Goal: Task Accomplishment & Management: Complete application form

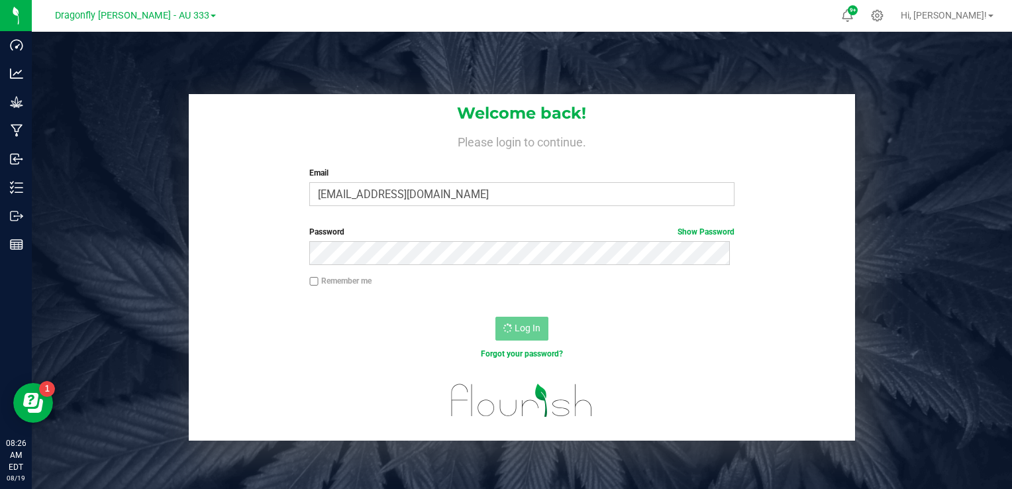
click at [190, 8] on div "Dragonfly [PERSON_NAME] - AU 333" at bounding box center [135, 15] width 161 height 16
click at [188, 13] on link "Dragonfly [PERSON_NAME] - AU 333" at bounding box center [135, 15] width 161 height 13
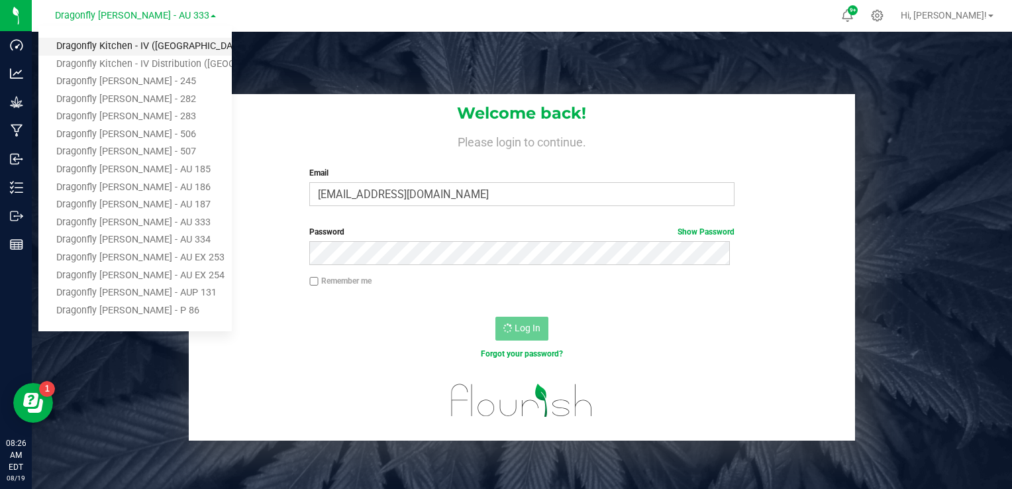
click at [170, 46] on link "Dragonfly Kitchen - IV ([GEOGRAPHIC_DATA])" at bounding box center [134, 47] width 193 height 18
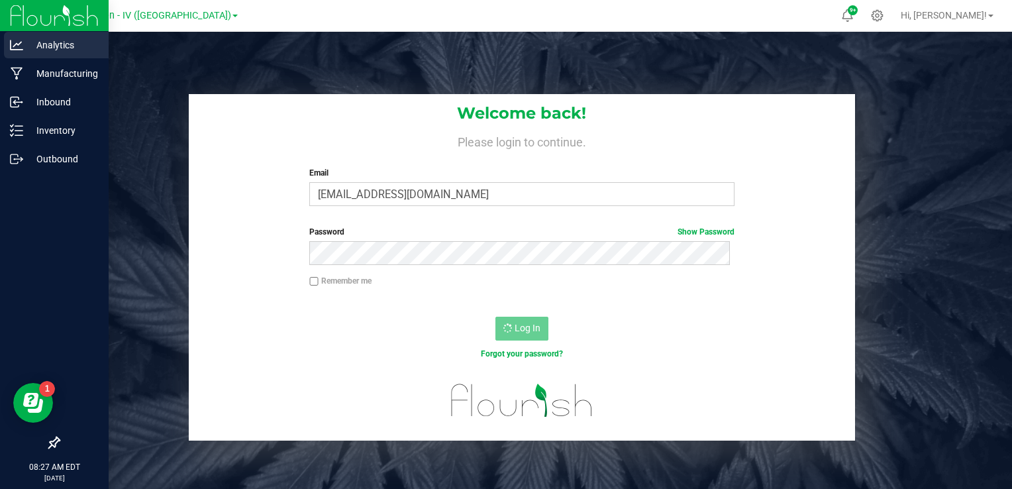
click at [24, 48] on p "Analytics" at bounding box center [62, 45] width 79 height 16
click at [64, 21] on img at bounding box center [54, 15] width 89 height 31
click at [37, 139] on div "Inventory" at bounding box center [56, 130] width 105 height 26
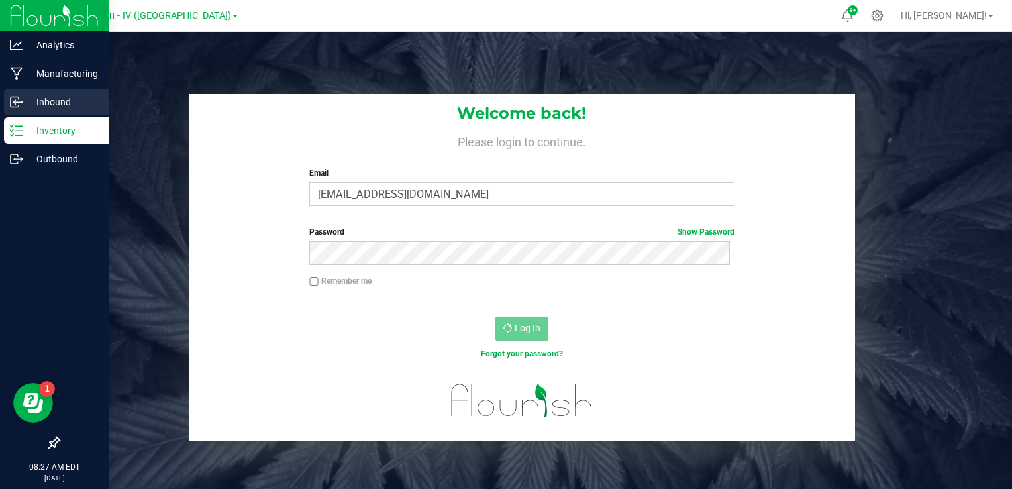
click at [51, 107] on p "Inbound" at bounding box center [62, 102] width 79 height 16
click at [72, 19] on img at bounding box center [54, 15] width 89 height 31
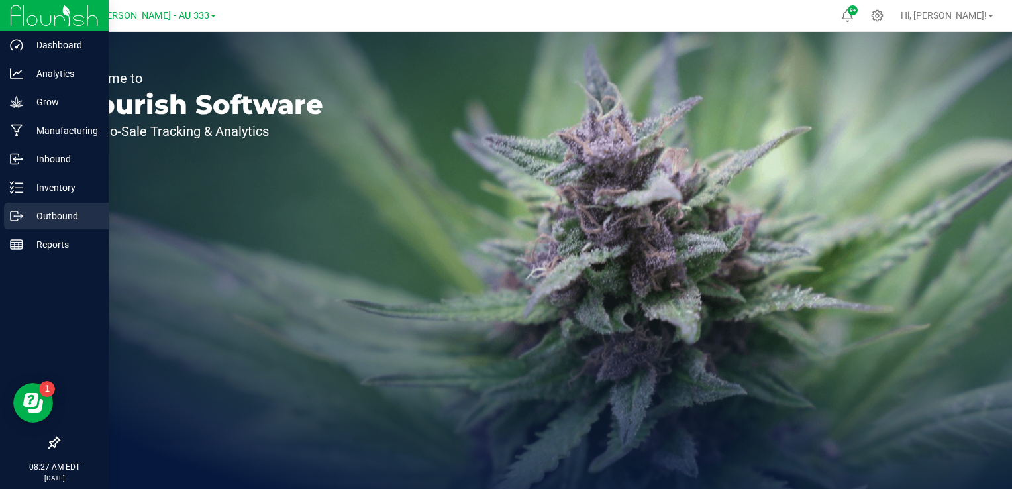
click at [47, 212] on p "Outbound" at bounding box center [62, 216] width 79 height 16
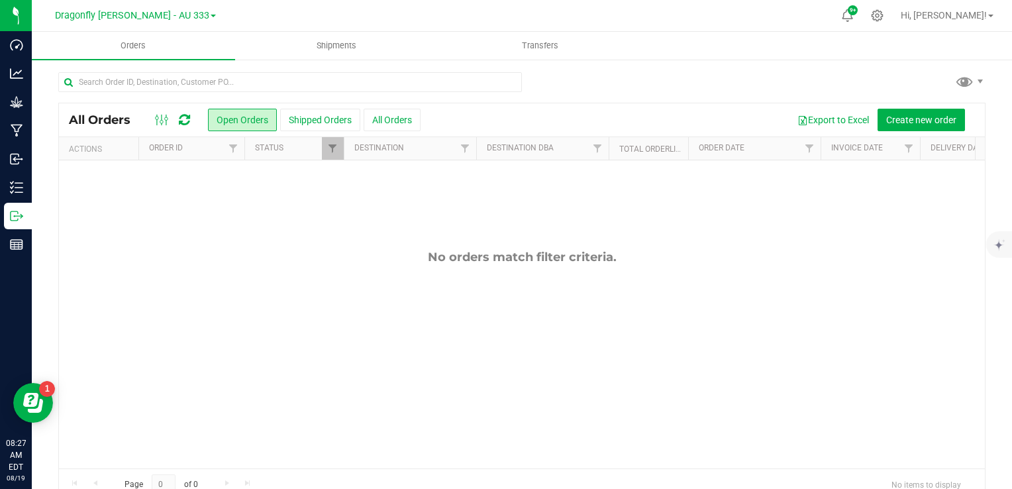
click at [184, 17] on link "Dragonfly [PERSON_NAME] - AU 333" at bounding box center [135, 15] width 161 height 13
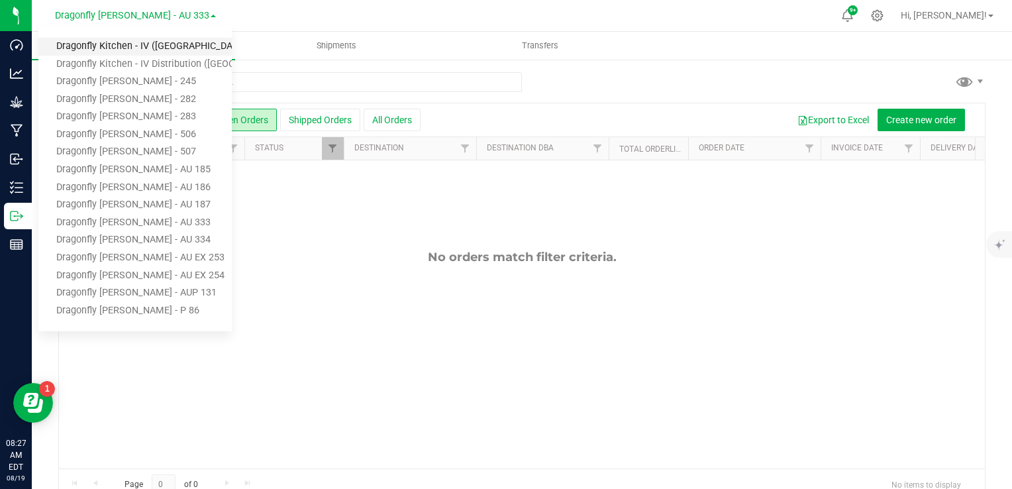
click at [176, 42] on link "Dragonfly Kitchen - IV ([GEOGRAPHIC_DATA])" at bounding box center [134, 47] width 193 height 18
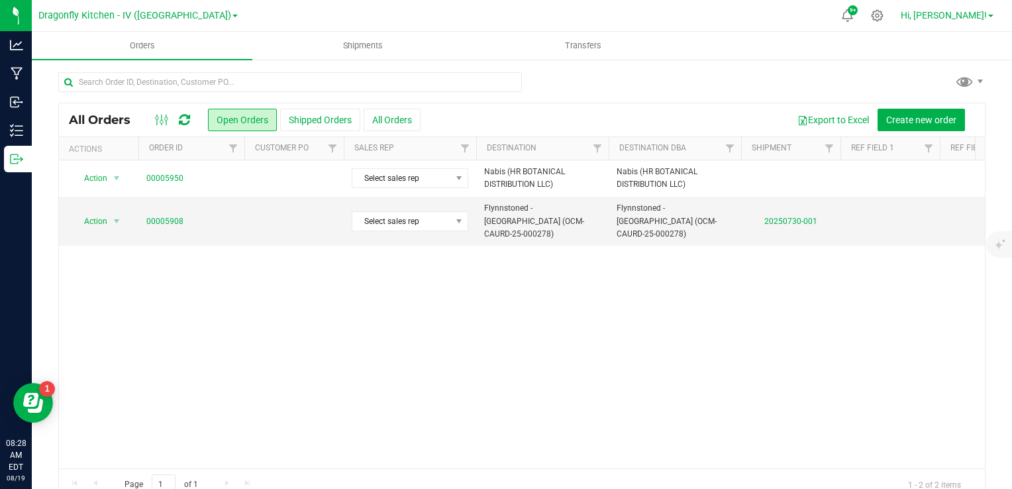
click at [971, 13] on span "Hi, [PERSON_NAME]!" at bounding box center [944, 15] width 86 height 11
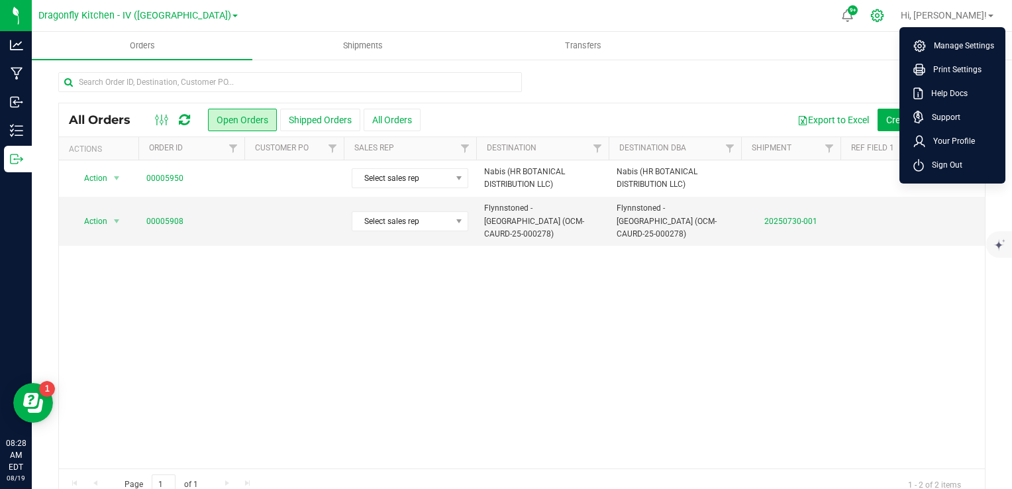
click at [884, 15] on icon at bounding box center [877, 16] width 14 height 14
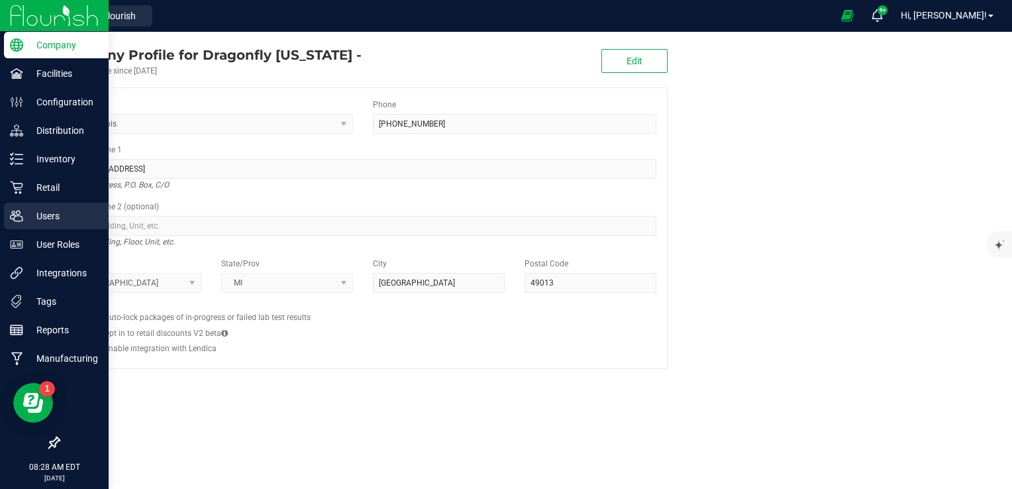
click at [30, 214] on p "Users" at bounding box center [62, 216] width 79 height 16
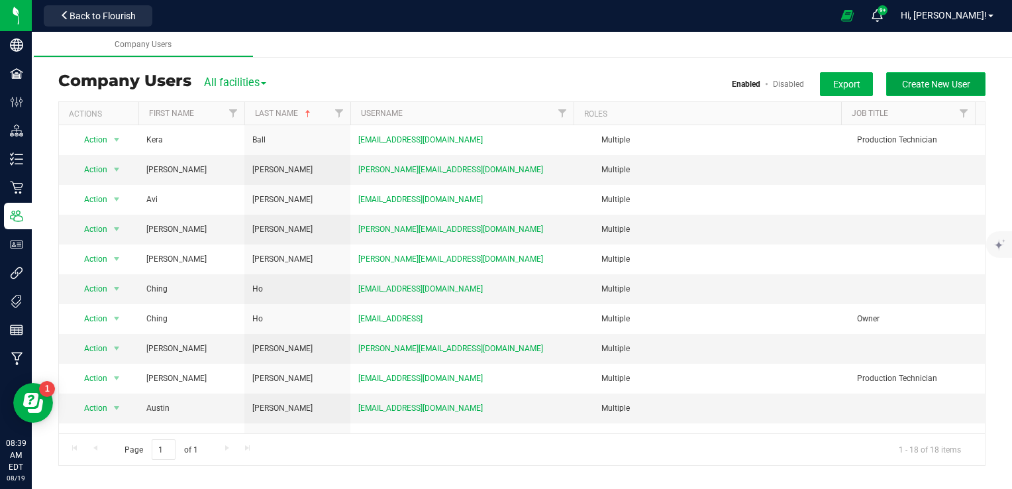
click at [906, 79] on span "Create New User" at bounding box center [936, 84] width 68 height 11
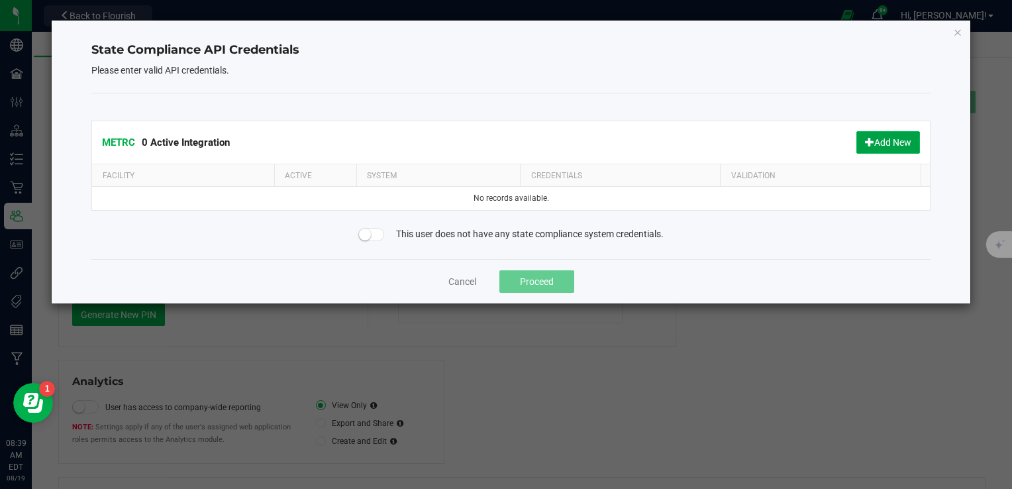
click at [863, 150] on button "Add New" at bounding box center [889, 142] width 64 height 23
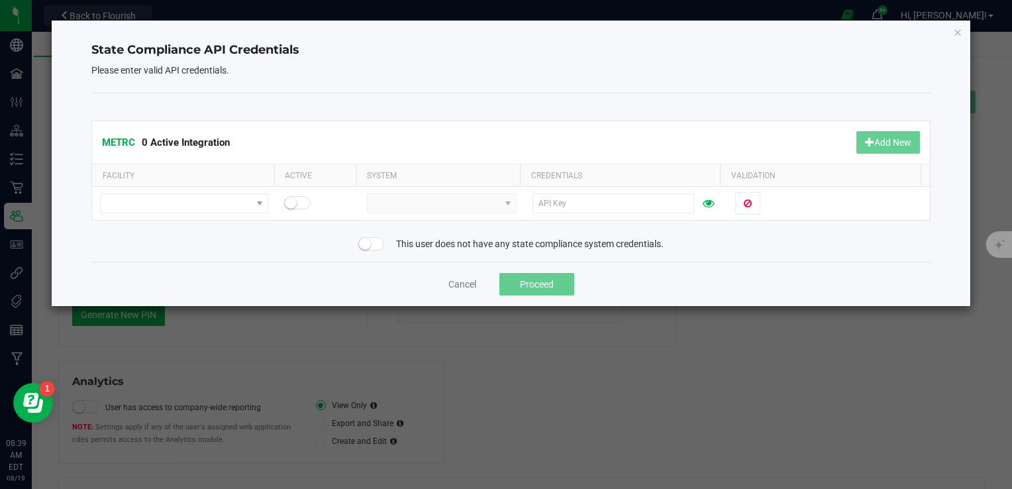
click at [370, 237] on span at bounding box center [371, 243] width 26 height 13
click at [533, 281] on button "Proceed" at bounding box center [536, 284] width 75 height 23
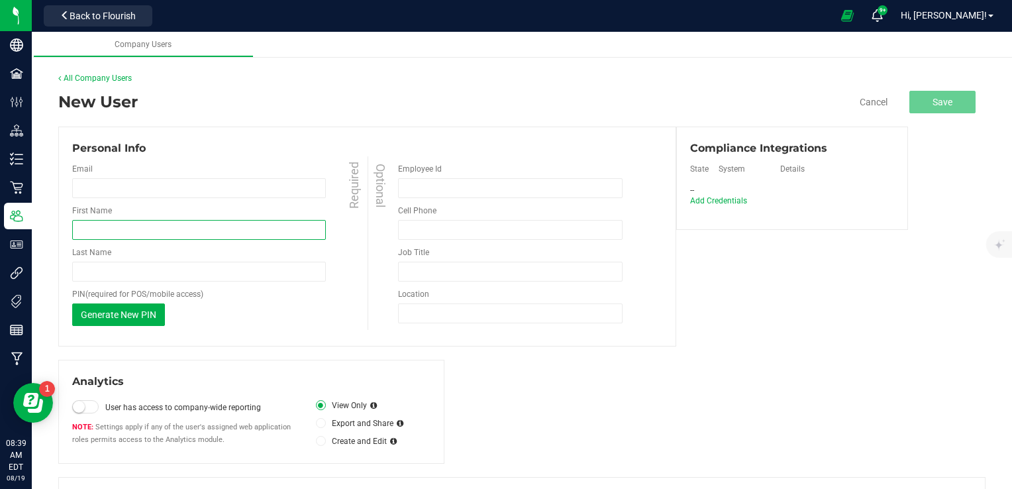
click at [250, 229] on input "First Name" at bounding box center [199, 230] width 254 height 20
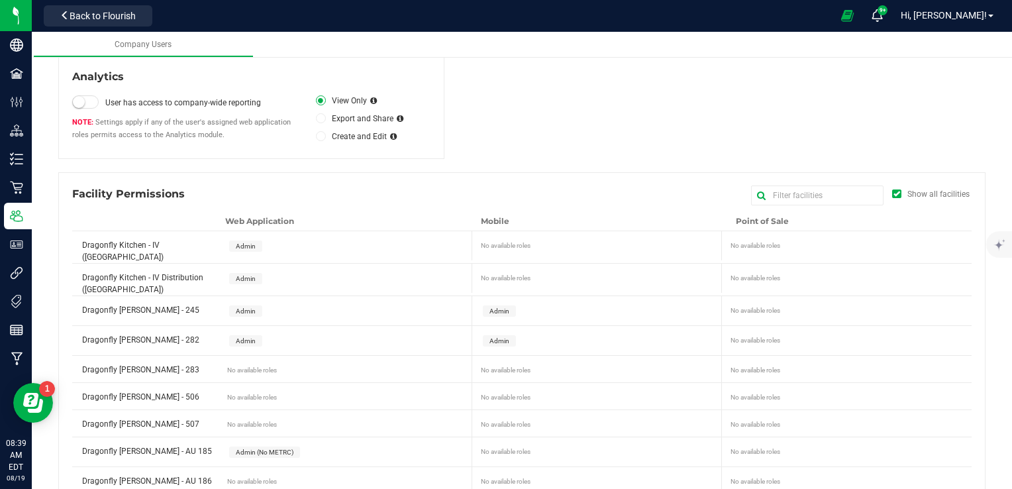
scroll to position [306, 0]
click at [256, 244] on div "Admin" at bounding box center [348, 244] width 252 height 29
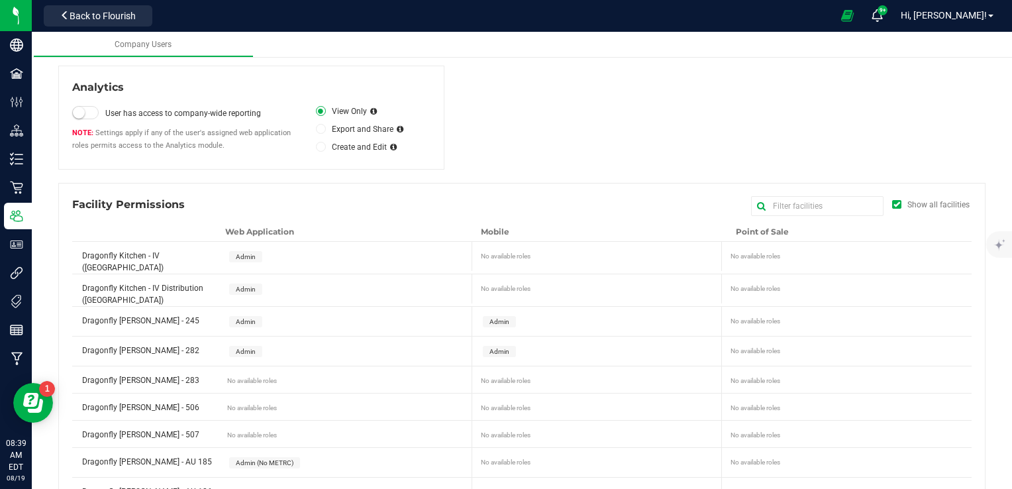
click at [247, 256] on span "Admin" at bounding box center [246, 256] width 20 height 7
click at [244, 286] on span "Admin" at bounding box center [246, 289] width 20 height 7
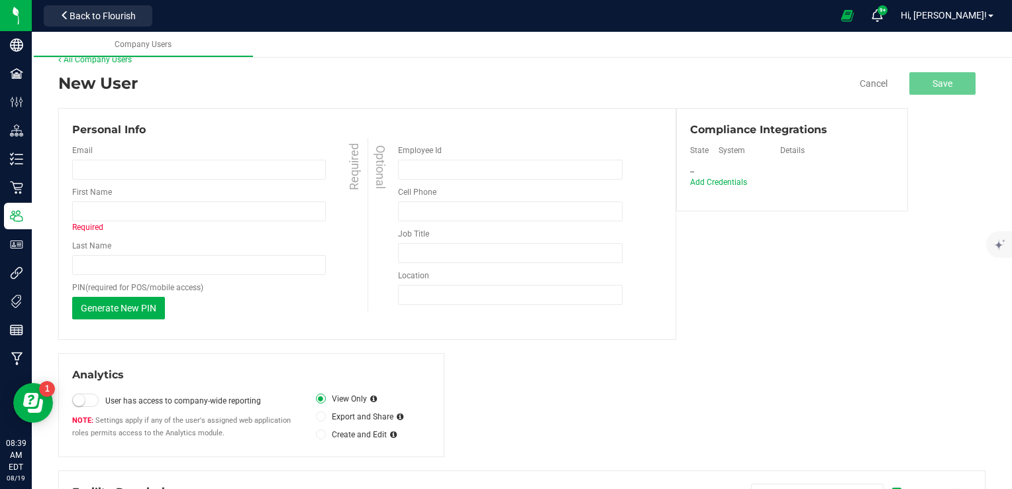
scroll to position [19, 0]
click at [239, 174] on input "email" at bounding box center [199, 170] width 254 height 20
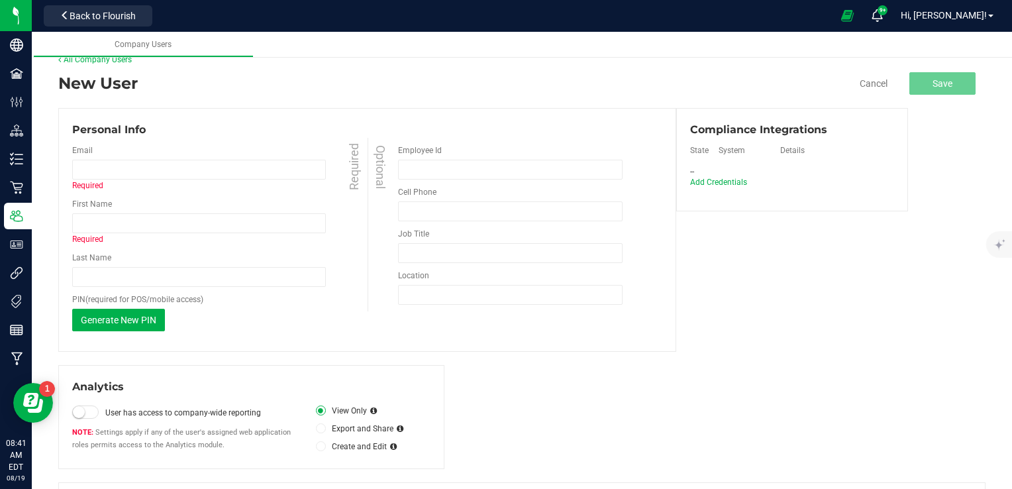
click at [318, 129] on div "Personal Info" at bounding box center [367, 130] width 590 height 16
click at [252, 223] on input "First Name" at bounding box center [199, 223] width 254 height 20
click at [309, 330] on div "Generate New PIN This PIN will only be shown once. When you save your changes, …" at bounding box center [221, 320] width 299 height 23
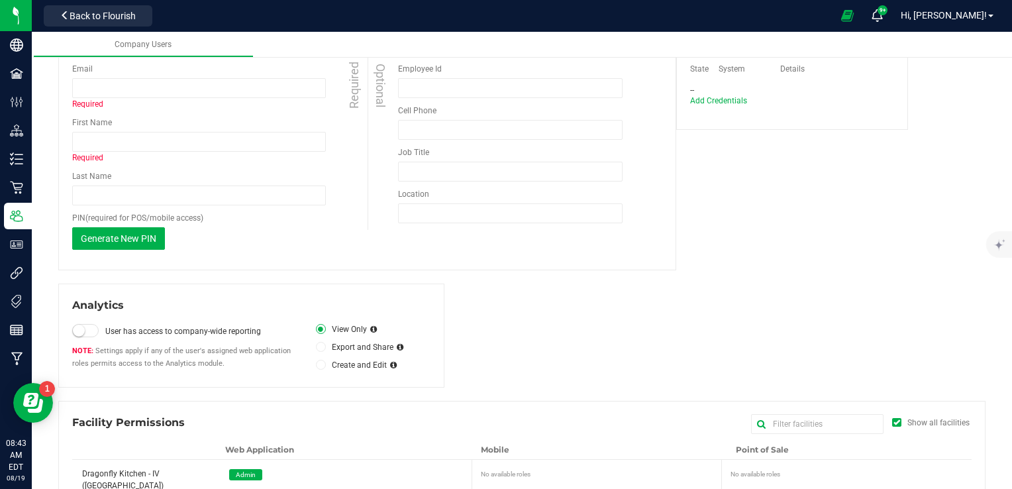
scroll to position [0, 0]
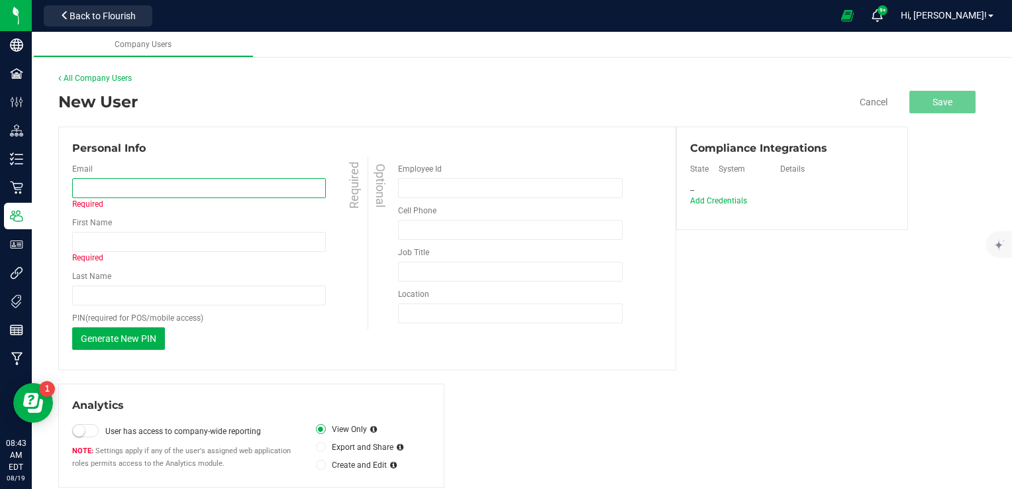
click at [249, 189] on input "email" at bounding box center [199, 188] width 254 height 20
click at [246, 184] on input "email" at bounding box center [199, 188] width 254 height 20
click at [244, 158] on div "Email Required First Name Required Last Name Required PIN (required for POS/mob…" at bounding box center [219, 256] width 295 height 200
click at [240, 191] on input "email" at bounding box center [199, 188] width 254 height 20
click at [247, 160] on div "Email Required First Name Required Last Name Required PIN (required for POS/mob…" at bounding box center [219, 256] width 295 height 200
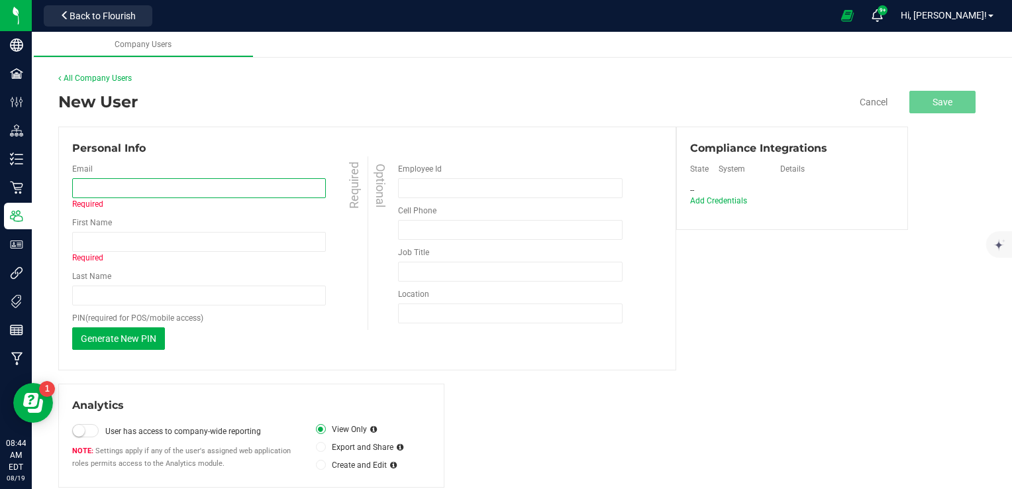
click at [274, 184] on input "email" at bounding box center [199, 188] width 254 height 20
type input "Steven"
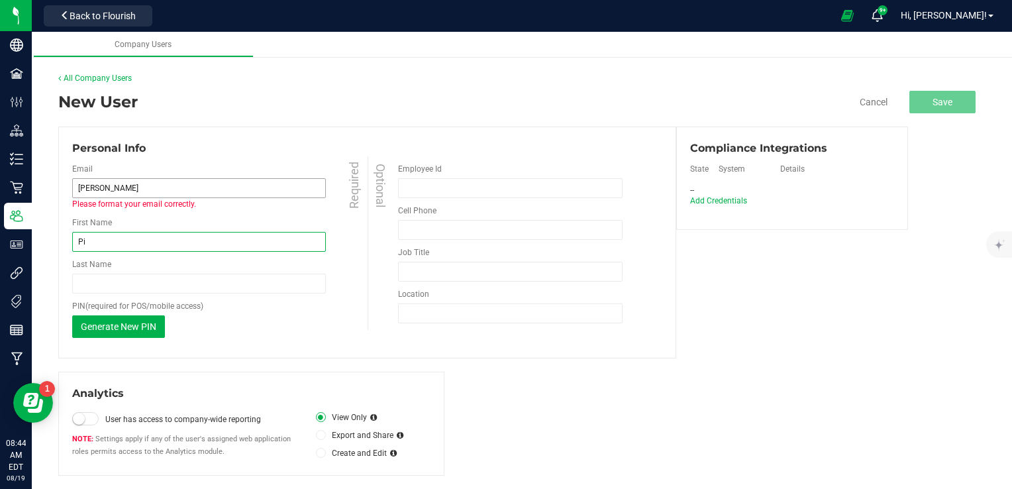
type input "P"
type input "Steven"
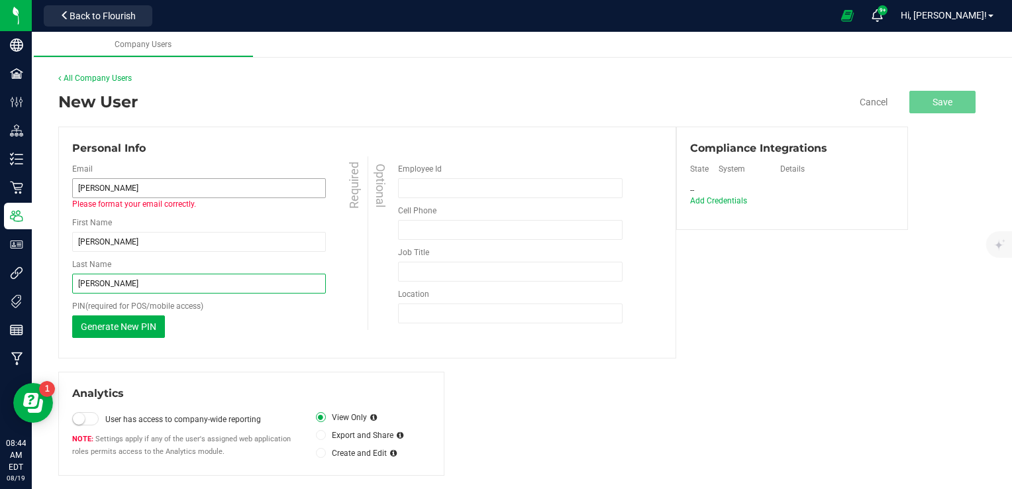
type input "Piersall"
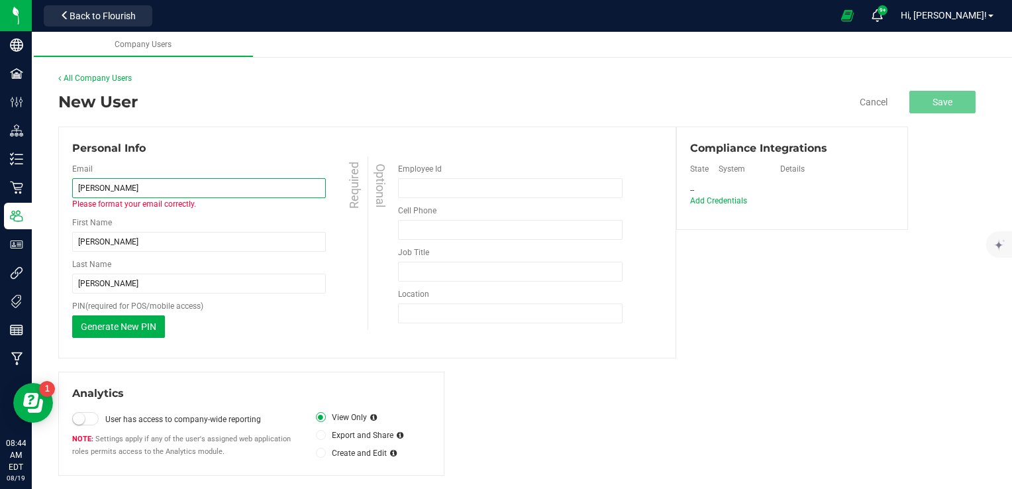
click at [215, 189] on input "Steven" at bounding box center [199, 188] width 254 height 20
type input "jp@dragonflymichigan.co"
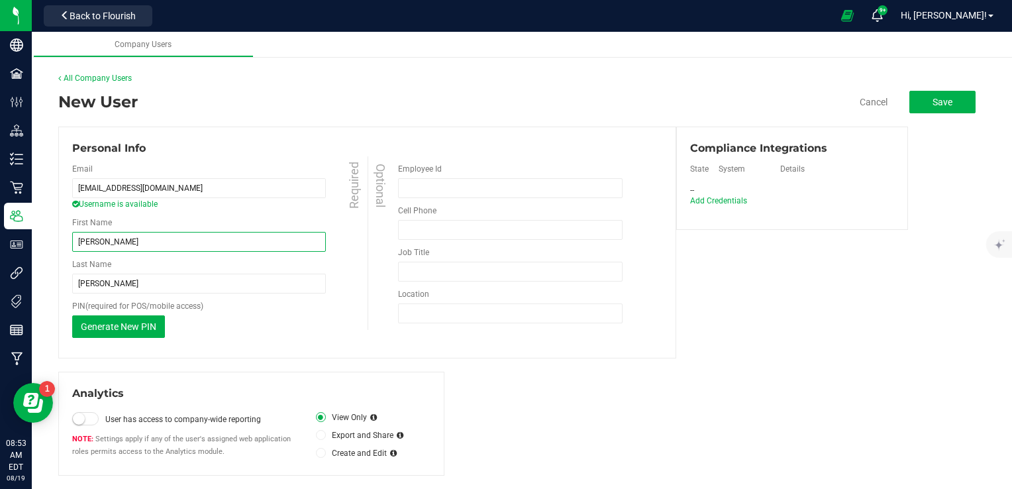
click at [224, 238] on input "Steven" at bounding box center [199, 242] width 254 height 20
click at [919, 108] on button "Save" at bounding box center [943, 102] width 66 height 23
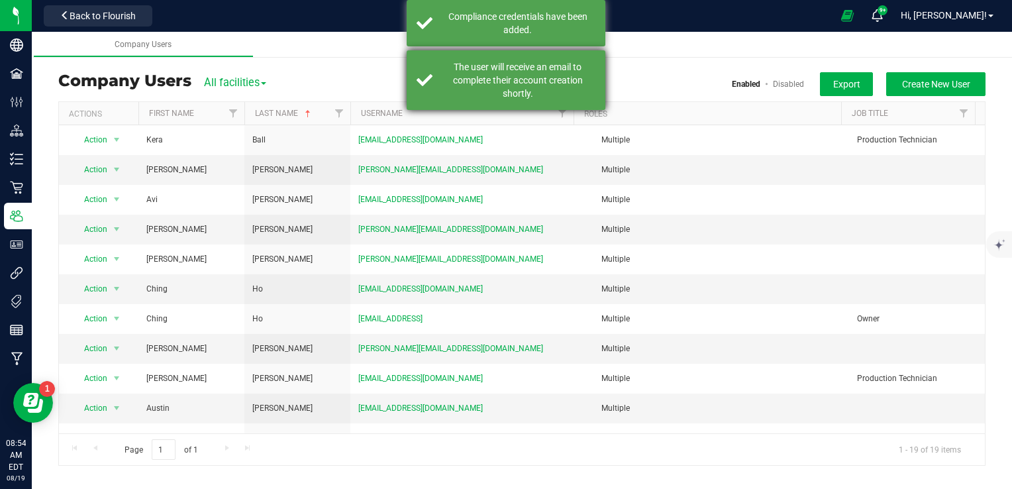
click at [498, 72] on div "The user will receive an email to complete their account creation shortly." at bounding box center [518, 80] width 156 height 40
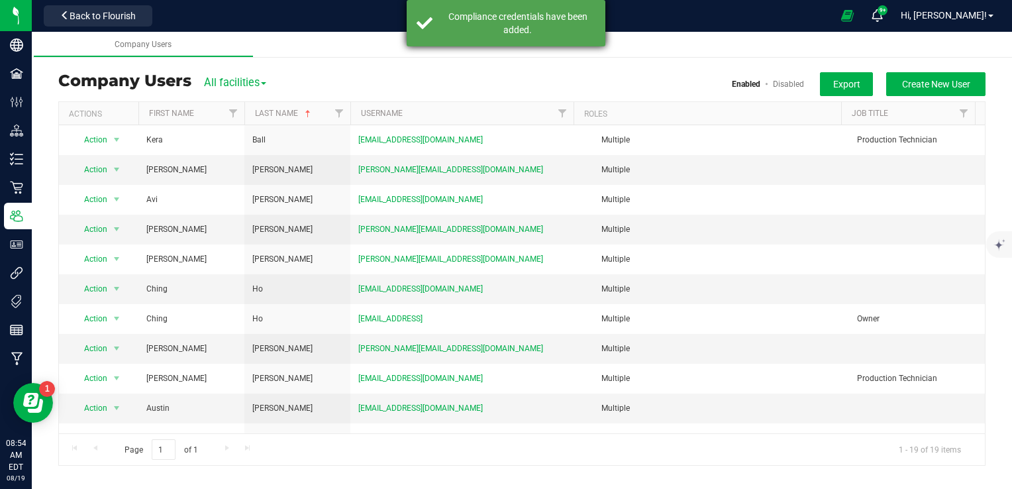
click at [503, 30] on div "Compliance credentials have been added." at bounding box center [518, 23] width 156 height 26
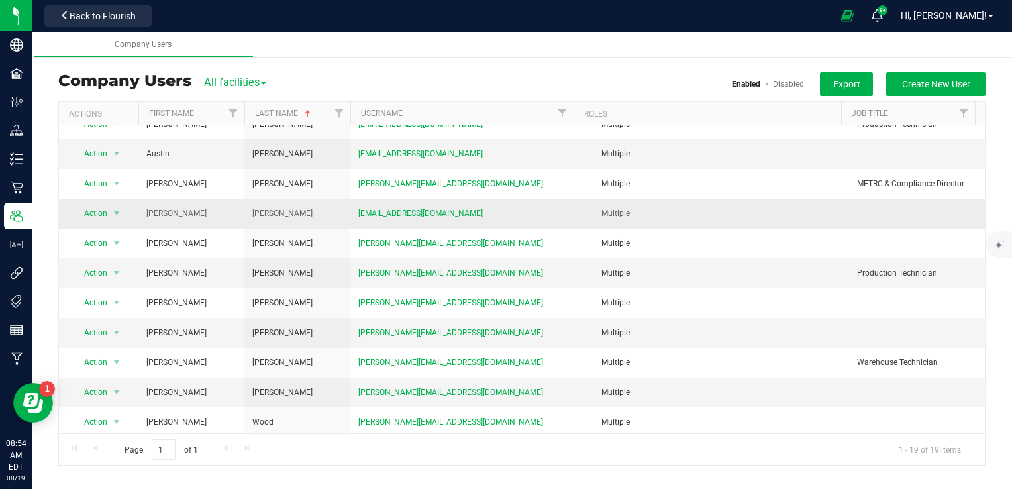
scroll to position [254, 0]
click at [103, 205] on span "Action" at bounding box center [90, 213] width 36 height 19
click at [115, 272] on li "Edit user" at bounding box center [109, 273] width 72 height 20
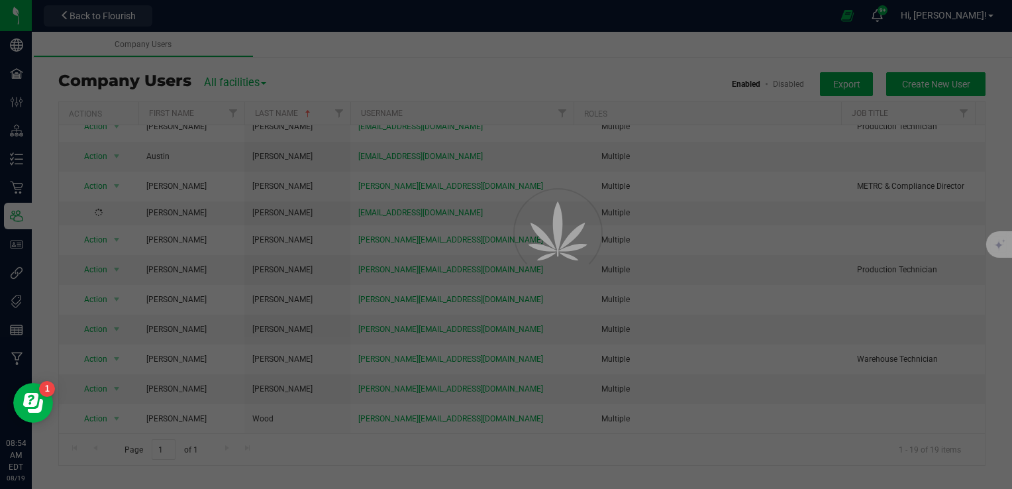
scroll to position [249, 0]
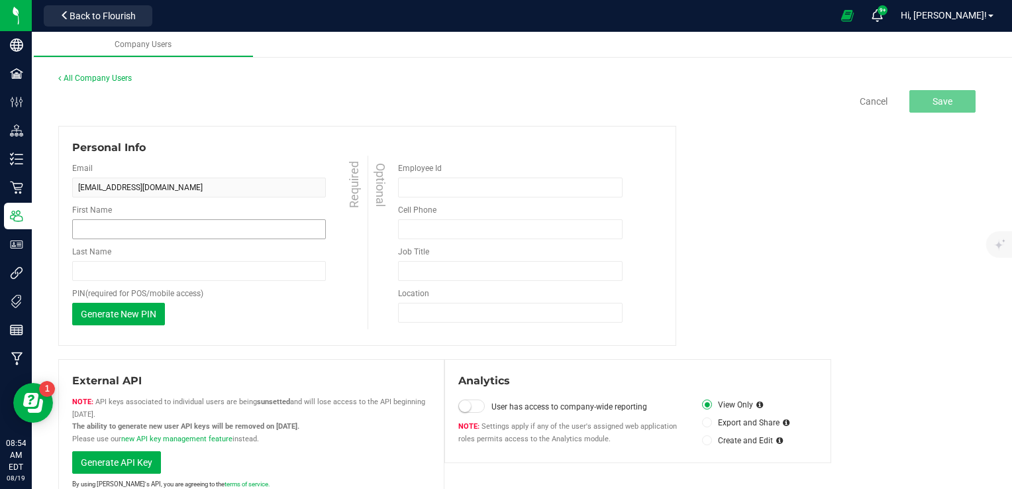
type input "Steven"
type input "Piersall"
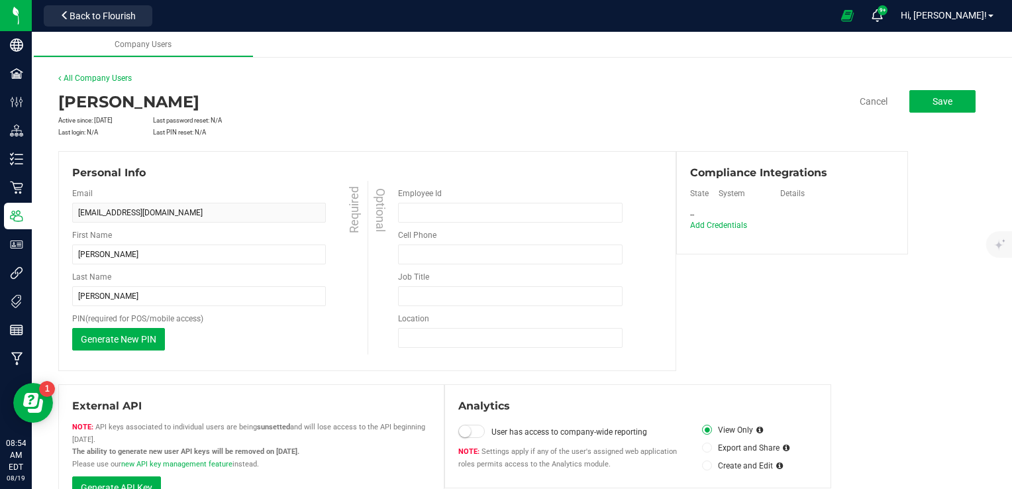
click at [252, 174] on div "Personal Info" at bounding box center [367, 173] width 590 height 16
click at [73, 19] on span "Back to Flourish" at bounding box center [103, 16] width 66 height 11
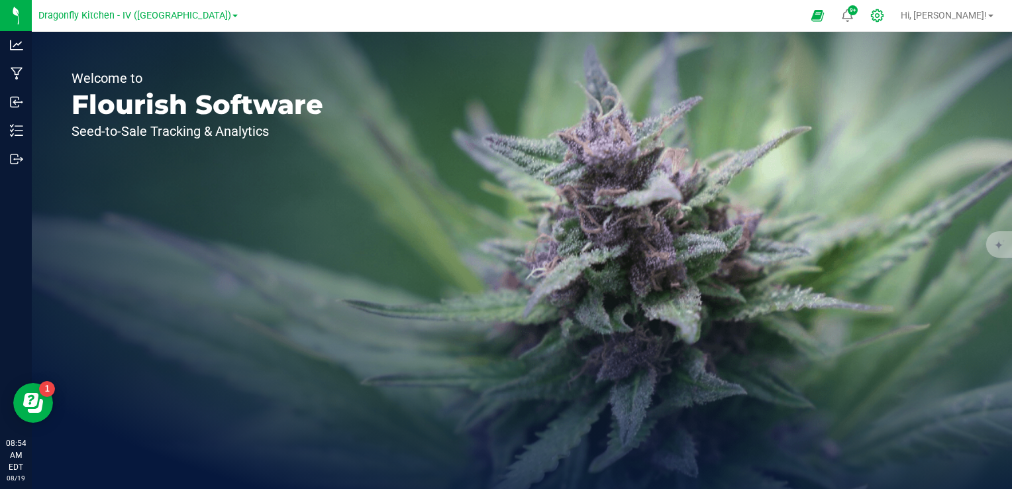
click at [894, 23] on div at bounding box center [877, 15] width 33 height 28
click at [884, 17] on icon at bounding box center [877, 16] width 14 height 14
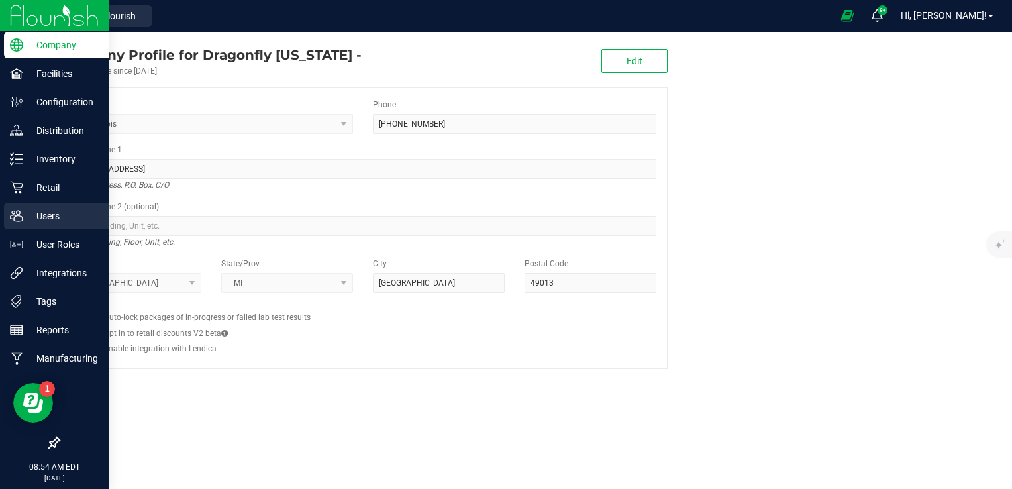
click at [58, 219] on p "Users" at bounding box center [62, 216] width 79 height 16
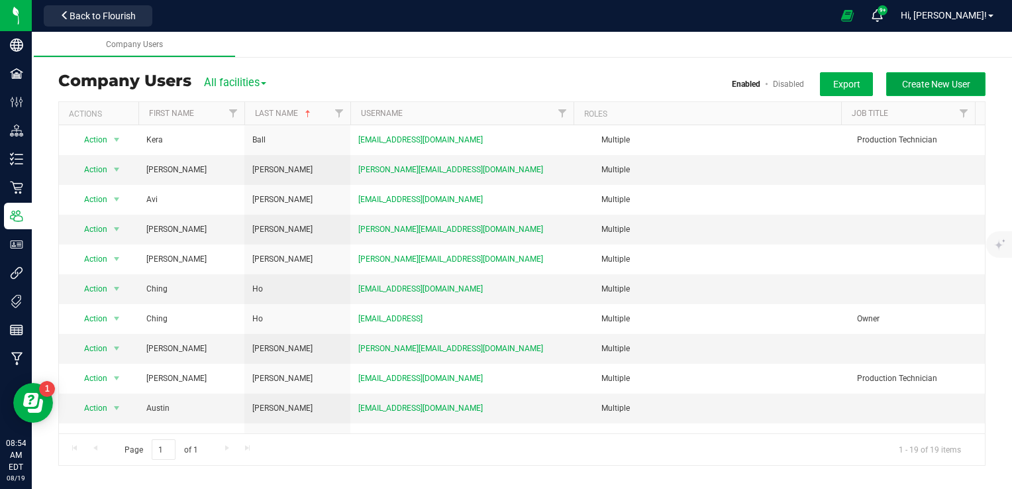
click at [919, 82] on span "Create New User" at bounding box center [936, 84] width 68 height 11
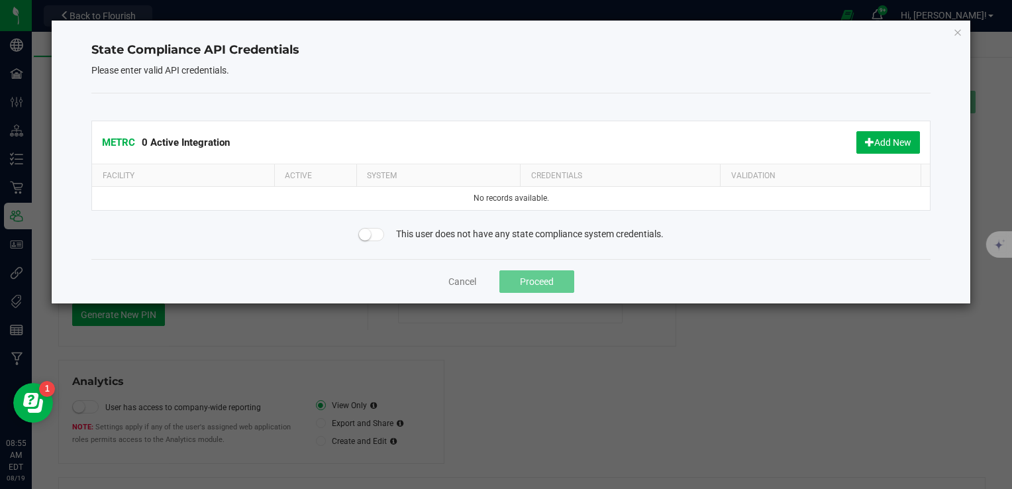
click at [368, 231] on small at bounding box center [365, 235] width 12 height 12
click at [558, 279] on button "Proceed" at bounding box center [536, 281] width 75 height 23
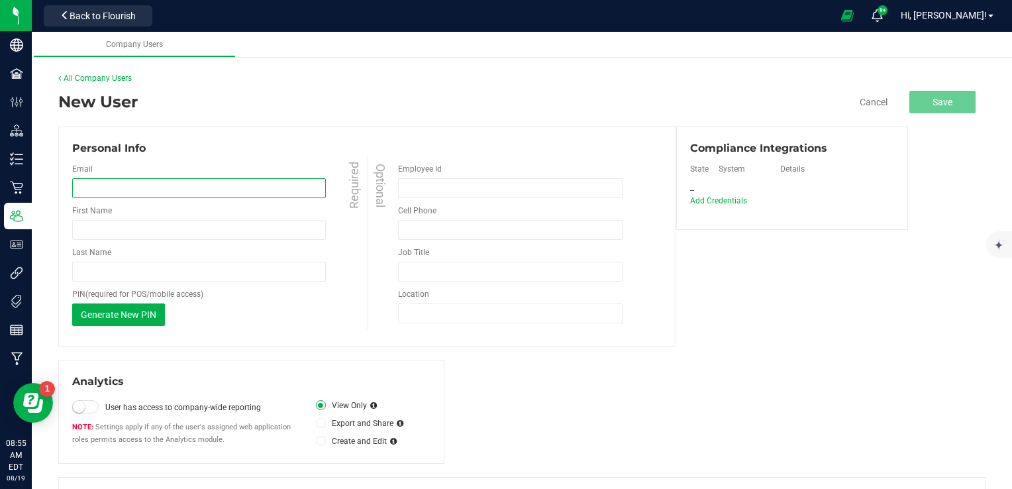
click at [249, 184] on input "email" at bounding box center [199, 188] width 254 height 20
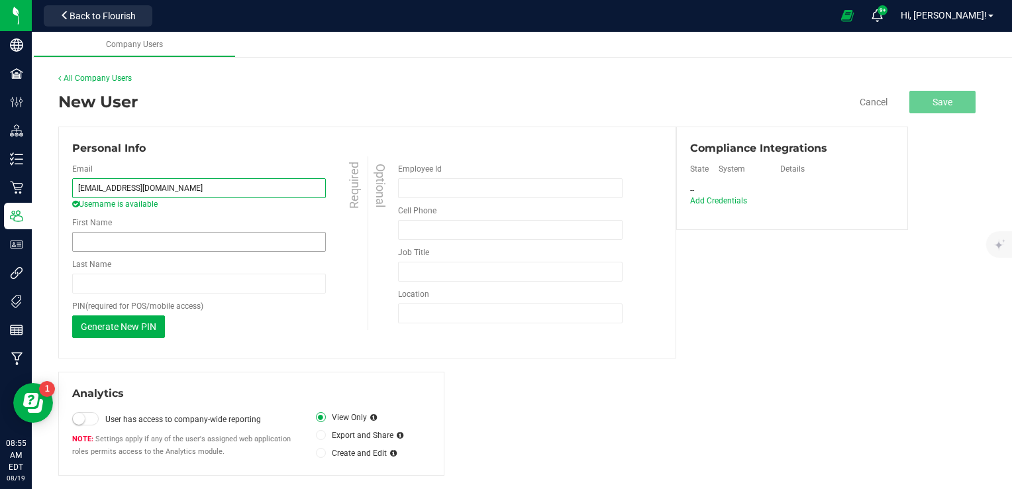
type input "jp@dragonflybrands.com"
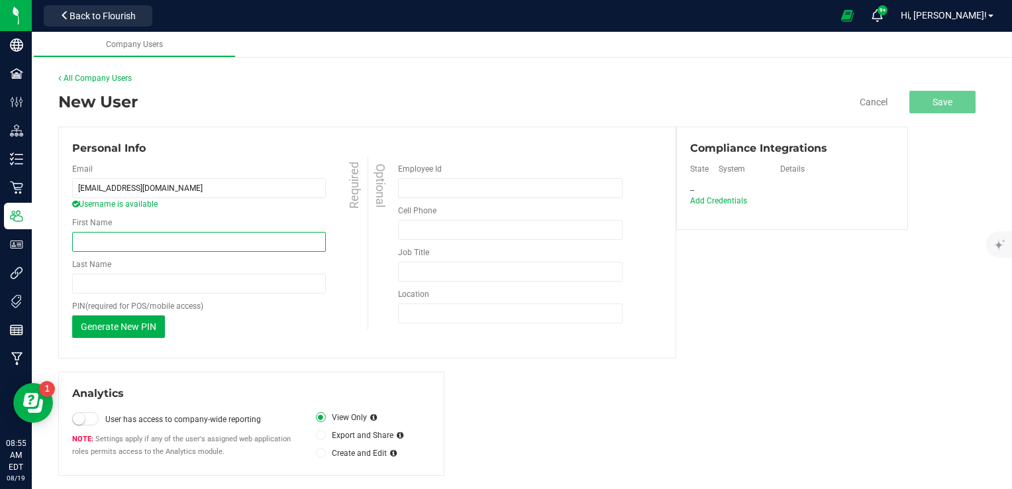
click at [249, 237] on input "First Name" at bounding box center [199, 242] width 254 height 20
type input "Steven"
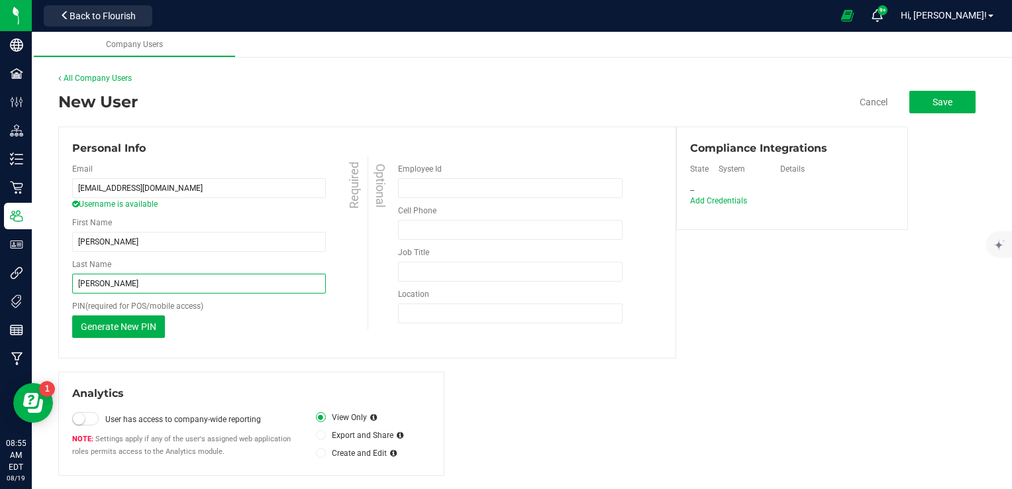
type input "Piersall"
click at [541, 101] on div "New User Cancel Save" at bounding box center [521, 101] width 927 height 23
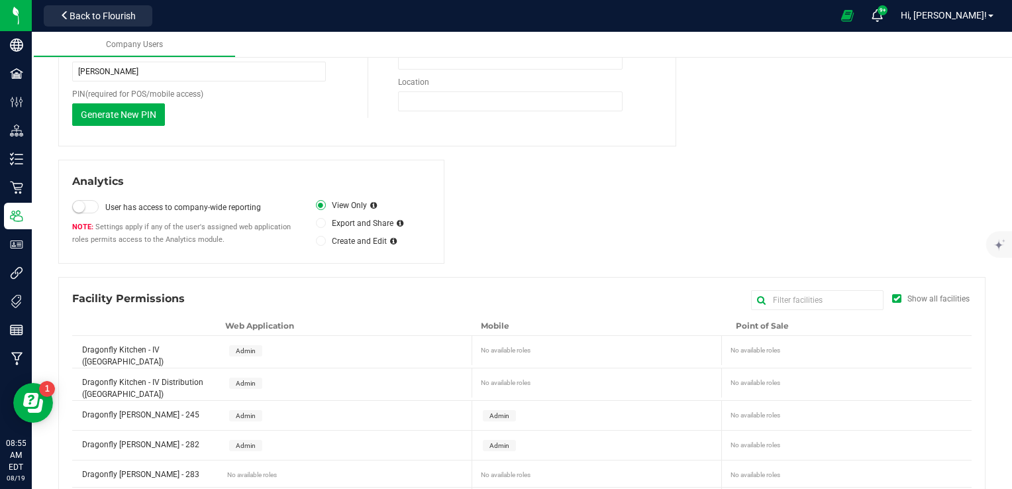
scroll to position [221, 0]
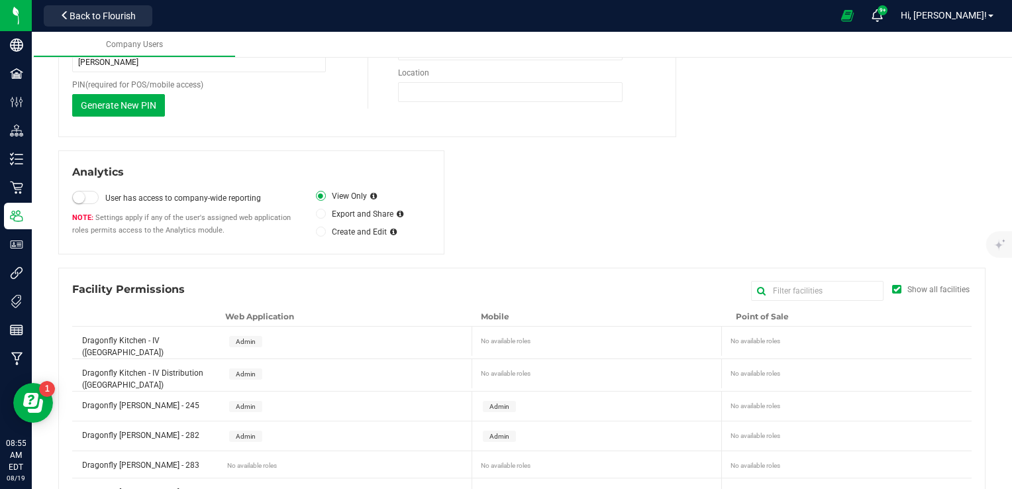
click at [236, 343] on span "Admin" at bounding box center [246, 341] width 20 height 7
click at [240, 370] on span "Admin" at bounding box center [246, 373] width 20 height 7
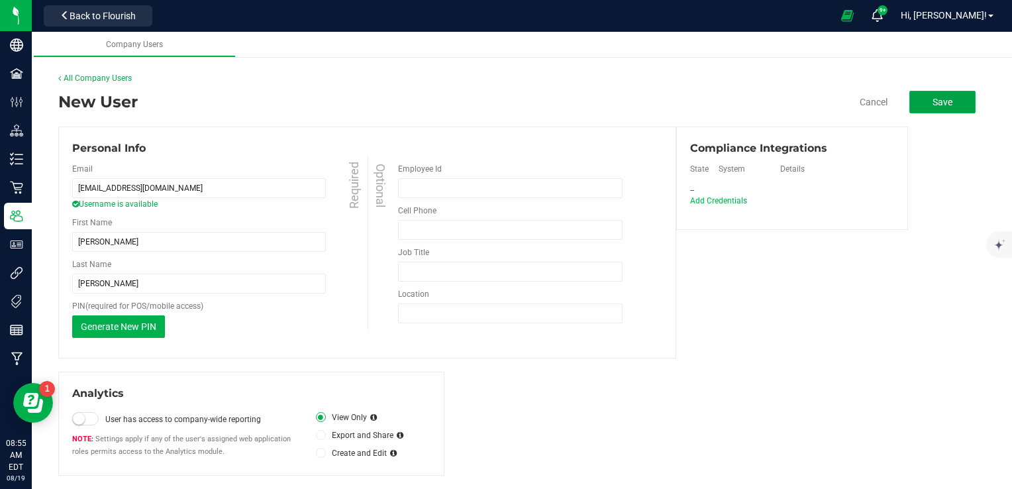
click at [933, 103] on span "Save" at bounding box center [943, 102] width 20 height 11
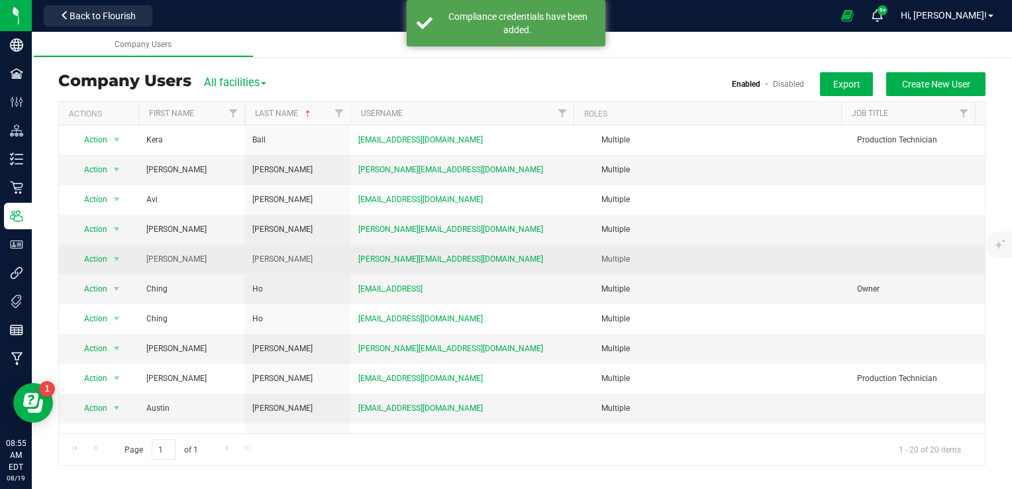
scroll to position [284, 0]
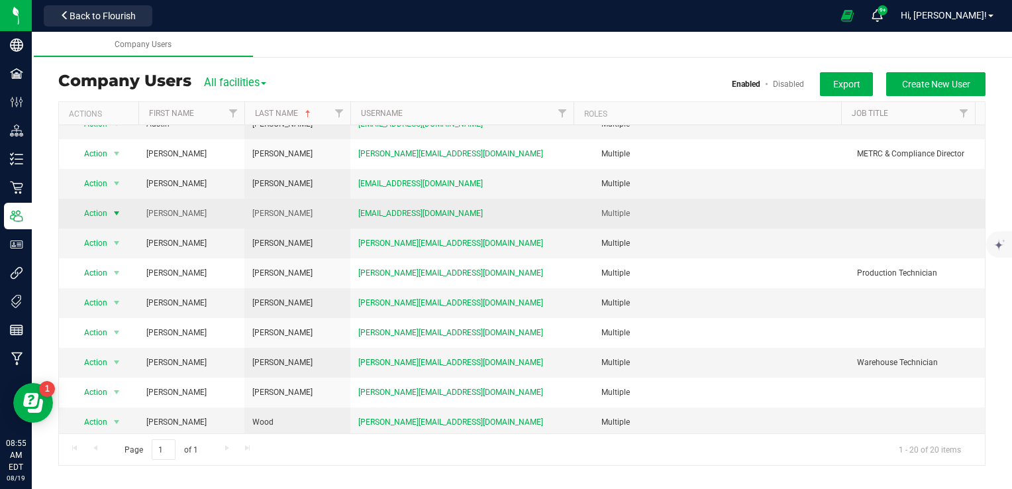
click at [117, 211] on span "select" at bounding box center [116, 213] width 11 height 11
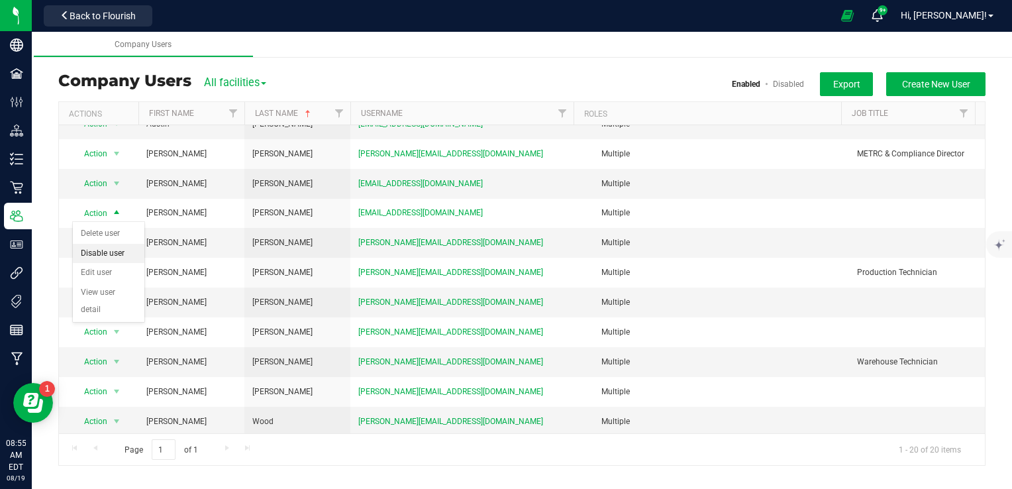
click at [114, 253] on li "Disable user" at bounding box center [109, 254] width 72 height 20
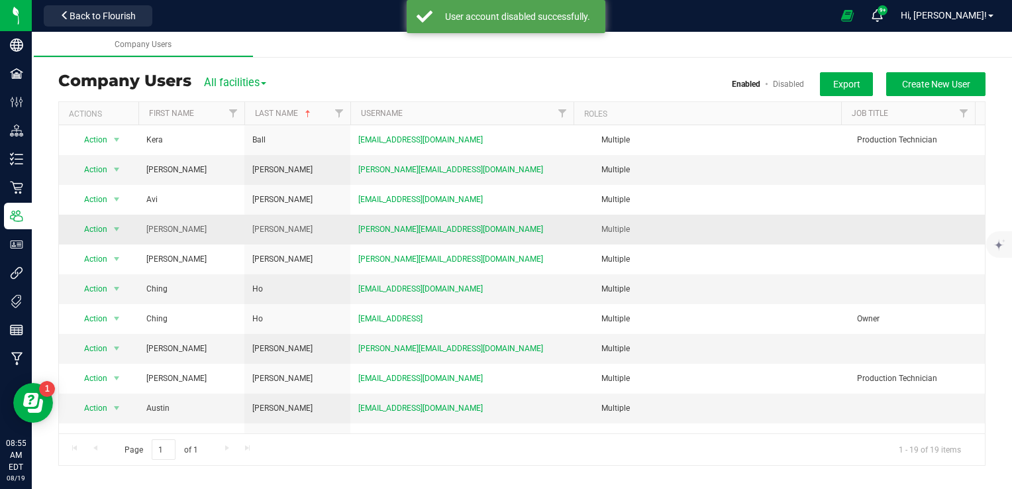
scroll to position [254, 0]
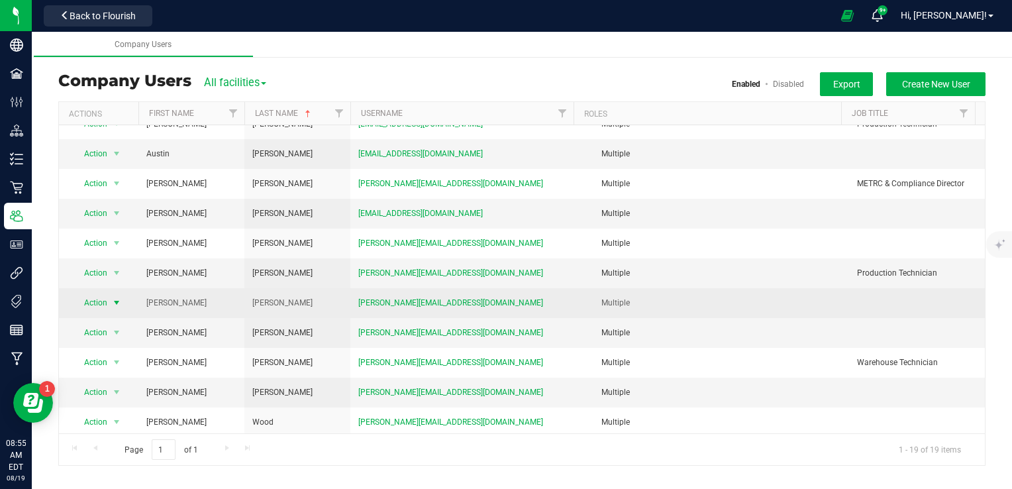
click at [119, 298] on span "select" at bounding box center [116, 302] width 11 height 11
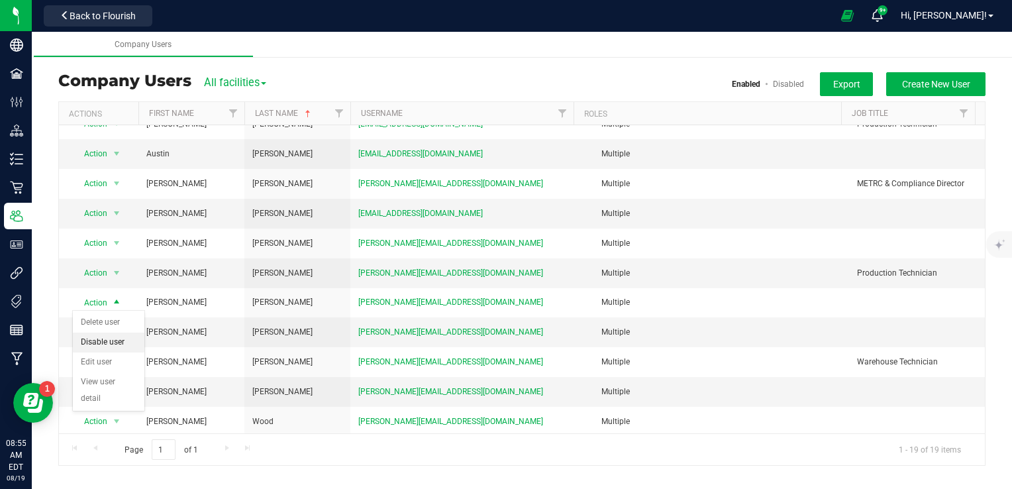
click at [113, 337] on li "Disable user" at bounding box center [109, 343] width 72 height 20
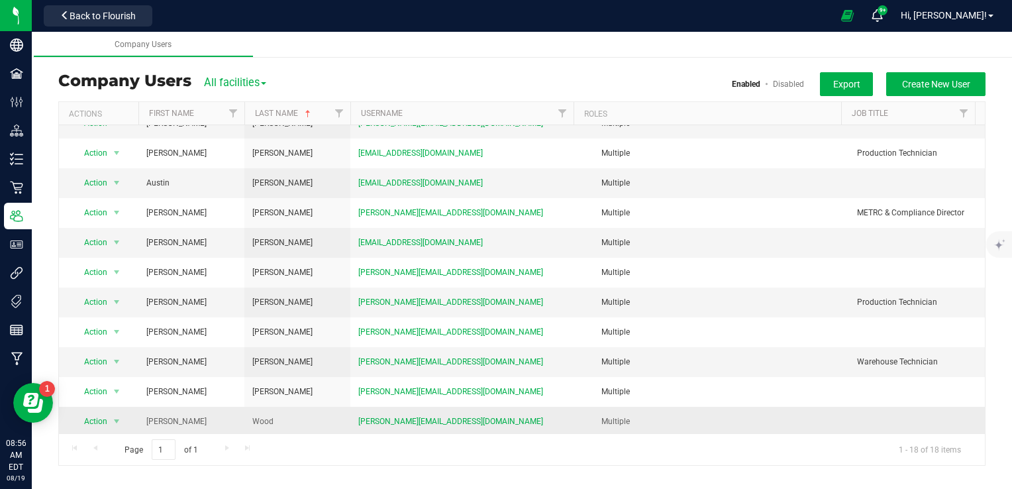
scroll to position [0, 0]
